Goal: Information Seeking & Learning: Understand process/instructions

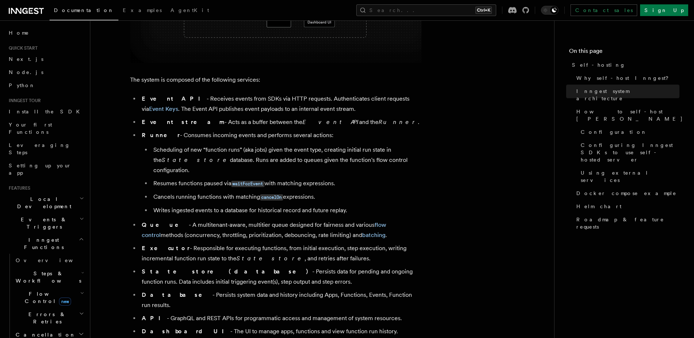
scroll to position [481, 0]
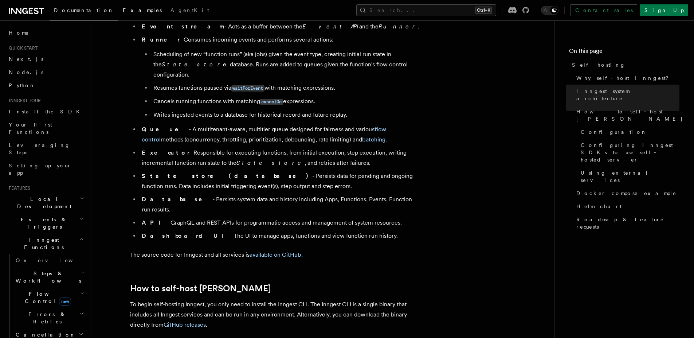
click at [123, 13] on span "Examples" at bounding box center [142, 10] width 39 height 6
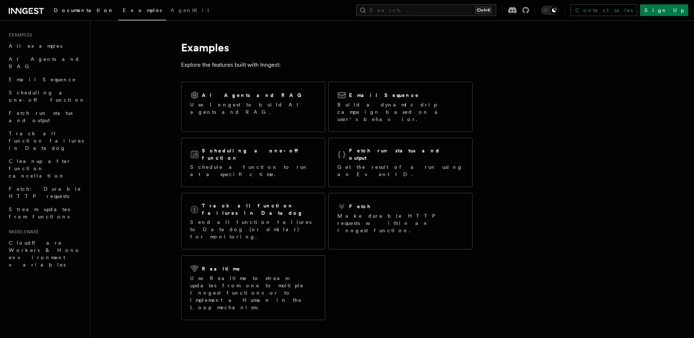
click at [82, 13] on link "Documentation" at bounding box center [84, 10] width 69 height 17
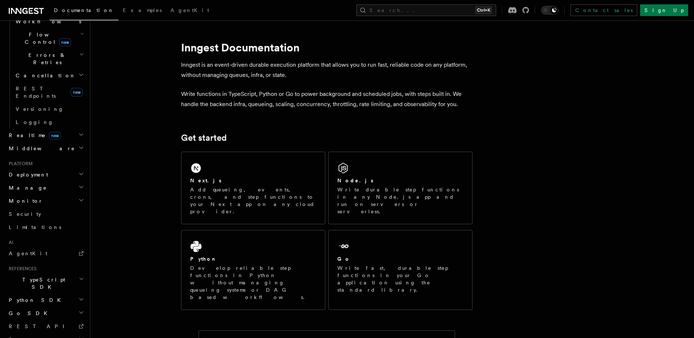
scroll to position [260, 0]
click at [57, 194] on h2 "Monitor" at bounding box center [46, 200] width 80 height 13
click at [58, 194] on h2 "Monitor" at bounding box center [46, 200] width 80 height 13
click at [60, 180] on h2 "Manage" at bounding box center [46, 186] width 80 height 13
click at [64, 167] on h2 "Deployment" at bounding box center [46, 173] width 80 height 13
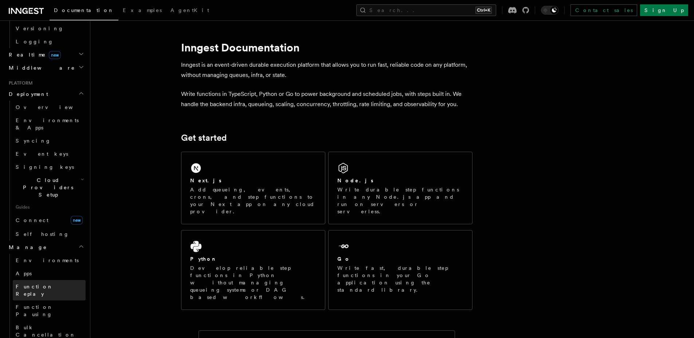
scroll to position [347, 0]
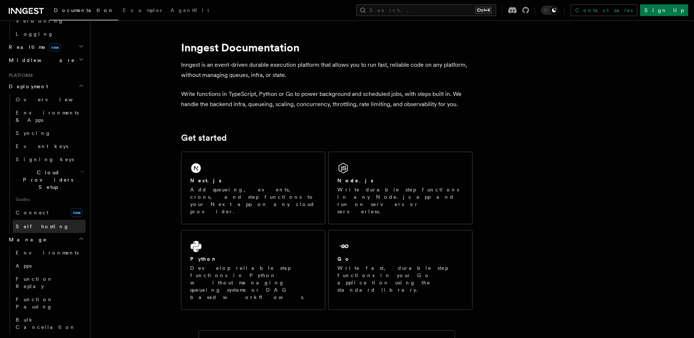
click at [52, 220] on link "Self hosting" at bounding box center [49, 226] width 73 height 13
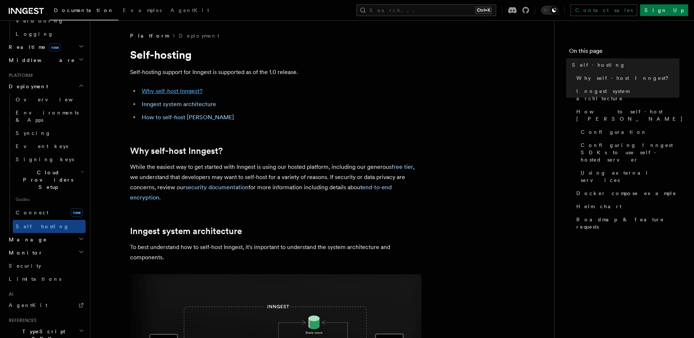
click at [196, 89] on link "Why self-host Inngest?" at bounding box center [172, 90] width 61 height 7
click at [192, 121] on li "How to self-host Inngest" at bounding box center [281, 117] width 282 height 10
click at [194, 117] on link "How to self-host Inngest" at bounding box center [188, 117] width 92 height 7
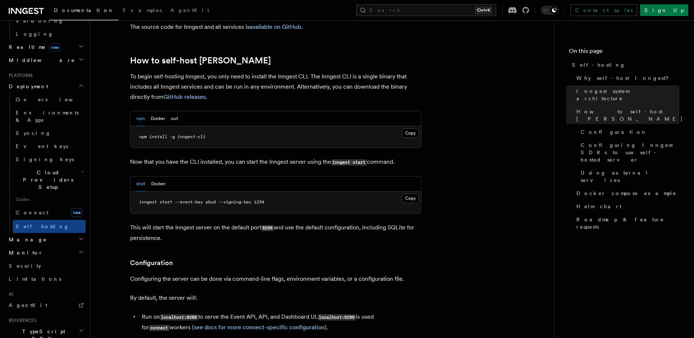
scroll to position [709, 0]
click at [156, 176] on button "Docker" at bounding box center [158, 183] width 14 height 15
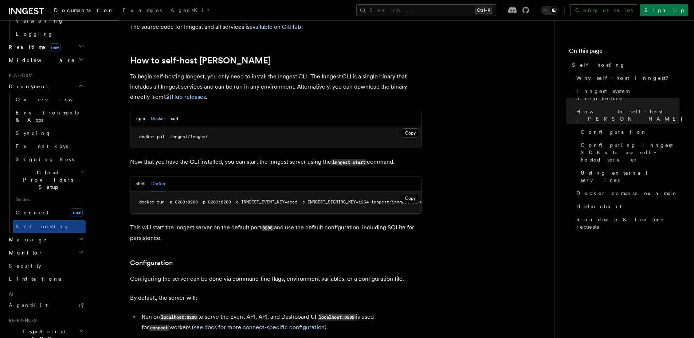
scroll to position [0, 42]
drag, startPoint x: 355, startPoint y: 199, endPoint x: 352, endPoint y: 196, distance: 4.7
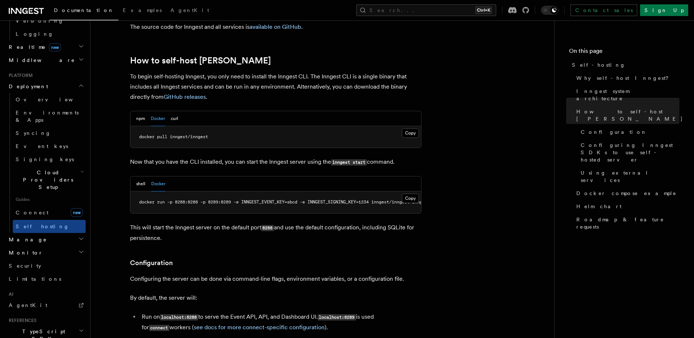
click at [147, 111] on div "npm Docker curl" at bounding box center [157, 118] width 42 height 15
click at [140, 111] on button "npm" at bounding box center [140, 118] width 9 height 15
click at [153, 111] on button "Docker" at bounding box center [158, 118] width 14 height 15
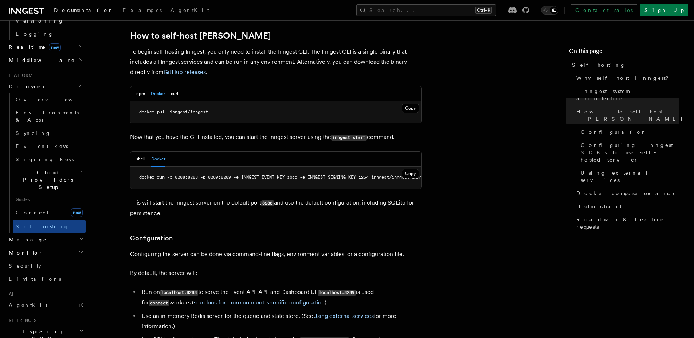
scroll to position [622, 0]
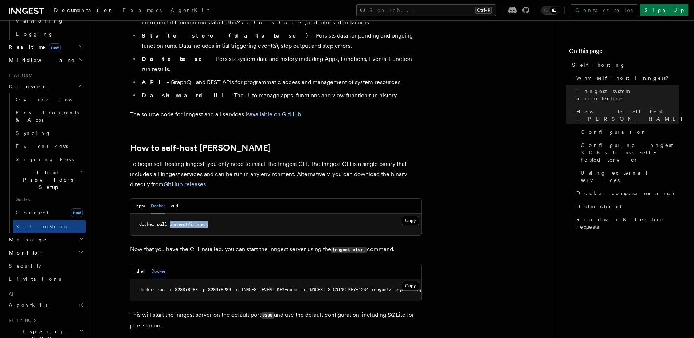
drag, startPoint x: 207, startPoint y: 204, endPoint x: 171, endPoint y: 205, distance: 36.1
click at [171, 214] on pre "docker pull inngest/inngest" at bounding box center [276, 225] width 291 height 22
copy span "inngest/inngest"
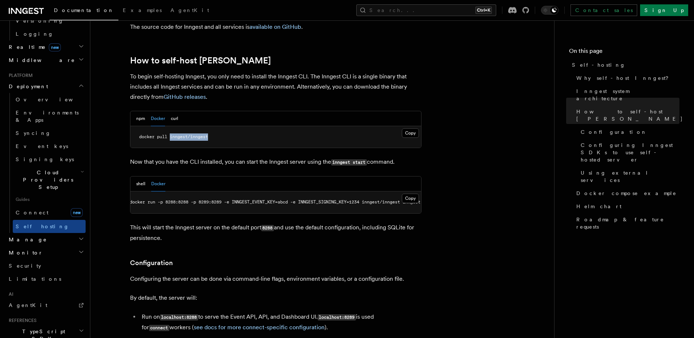
scroll to position [0, 13]
click at [413, 194] on button "Copy Copied" at bounding box center [410, 198] width 17 height 9
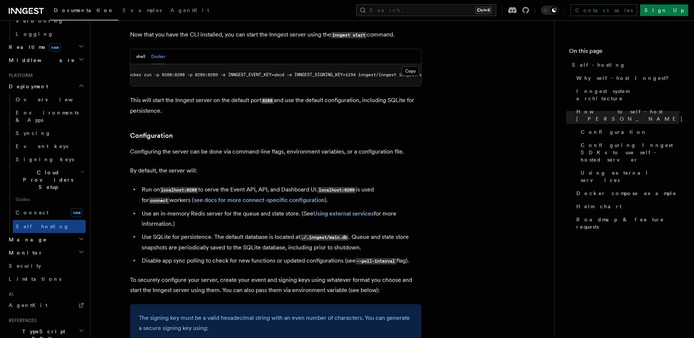
scroll to position [709, 0]
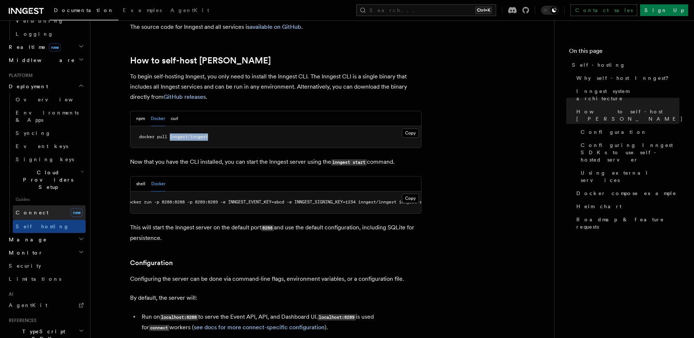
click at [32, 210] on span "Connect" at bounding box center [32, 213] width 33 height 6
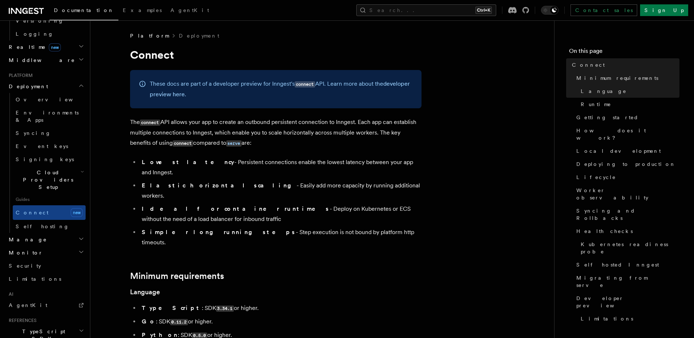
scroll to position [41, 0]
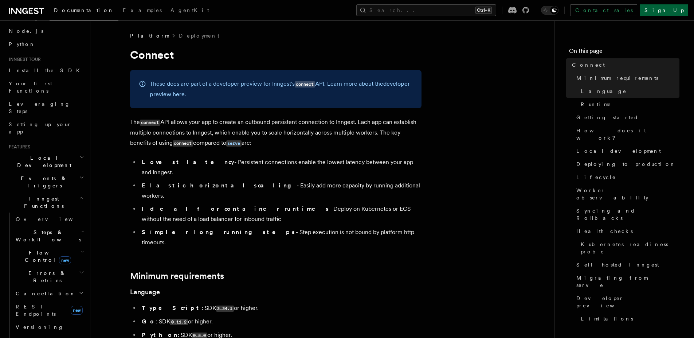
click at [669, 9] on link "Sign Up" at bounding box center [665, 10] width 48 height 12
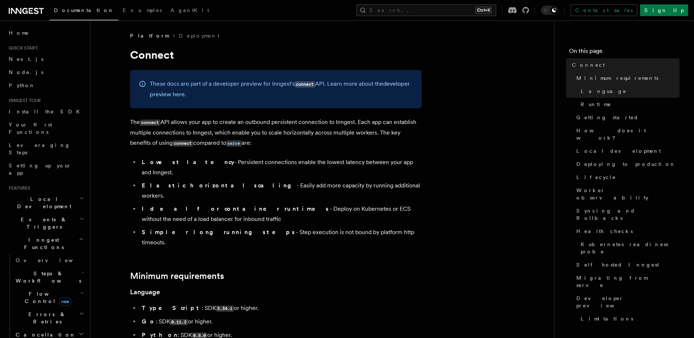
click at [22, 12] on icon at bounding box center [26, 11] width 35 height 9
